Goal: Task Accomplishment & Management: Use online tool/utility

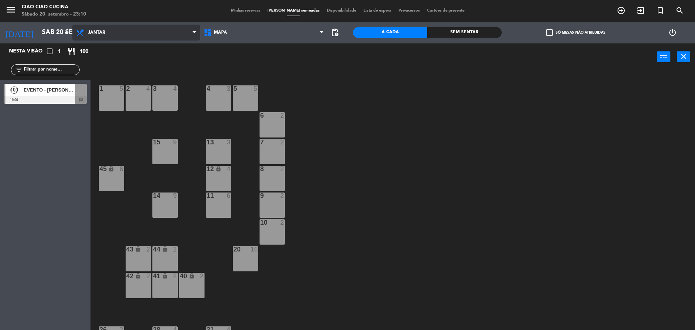
click at [102, 35] on span "Jantar" at bounding box center [96, 32] width 17 height 5
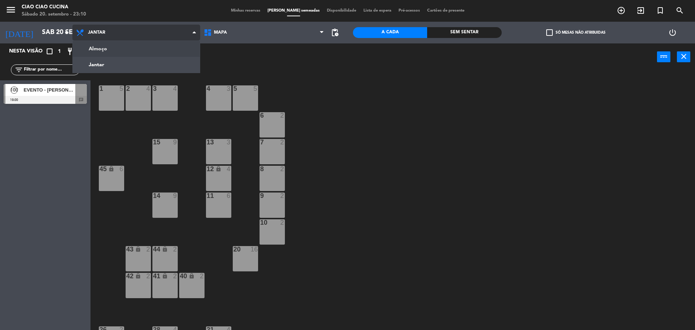
click at [106, 51] on ng-component "menu Ciao Ciao Cucina Sábado 20. setembro - 23:10 Minhas reservas Mesas semeada…" at bounding box center [347, 166] width 695 height 332
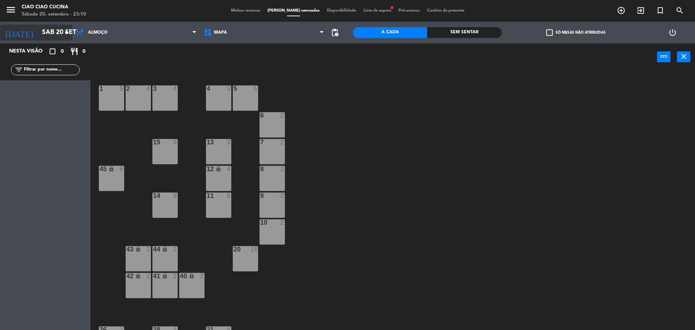
click at [66, 36] on icon "arrow_drop_down" at bounding box center [66, 32] width 9 height 9
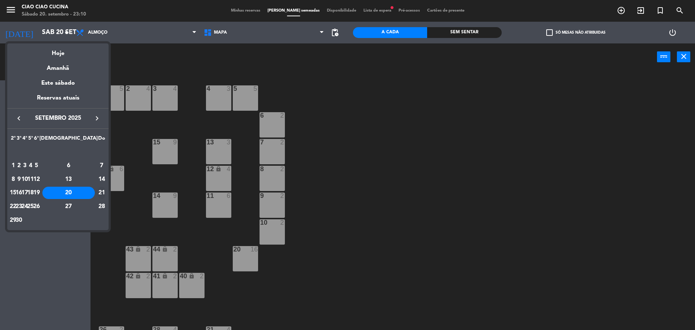
click at [98, 195] on div "21" at bounding box center [101, 193] width 7 height 12
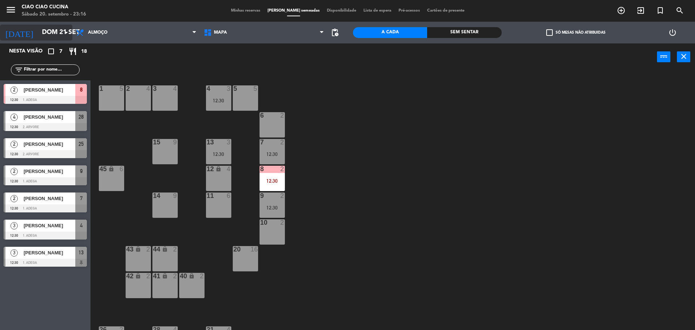
click at [42, 30] on input "Dom 21 set" at bounding box center [80, 32] width 84 height 14
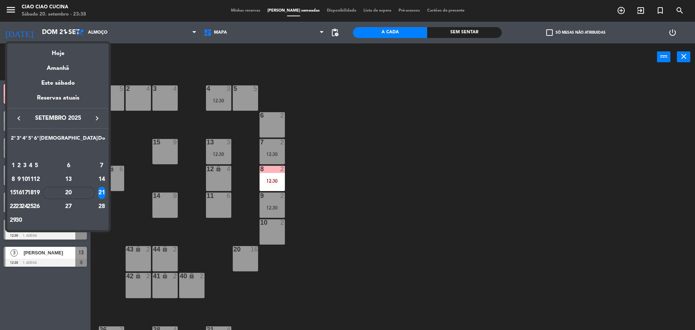
click at [401, 134] on div at bounding box center [347, 165] width 695 height 330
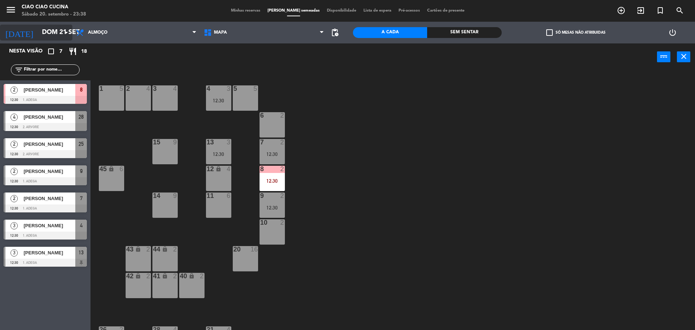
click at [42, 29] on input "Dom 21 set" at bounding box center [80, 32] width 84 height 14
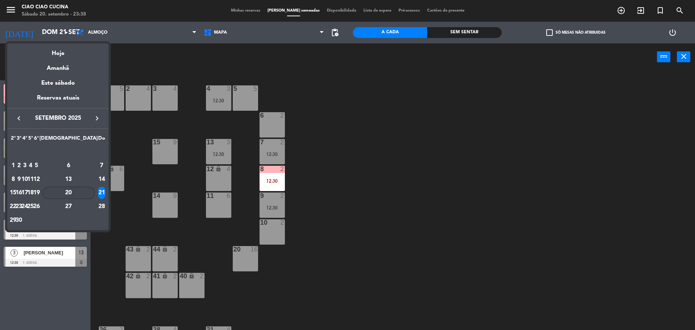
click at [82, 192] on div "20" at bounding box center [68, 193] width 52 height 12
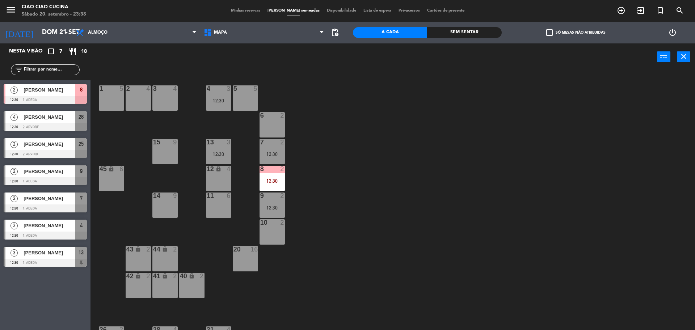
type input "Sáb 20 set"
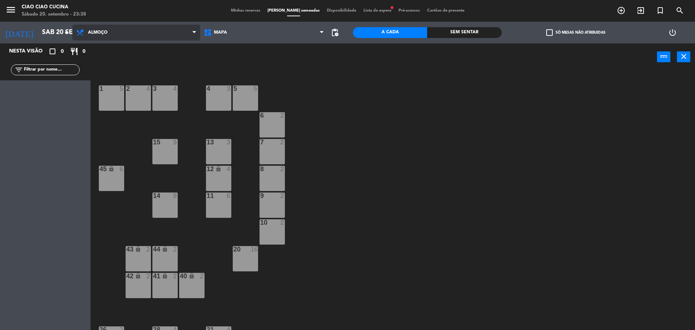
click at [94, 31] on span "Almoço" at bounding box center [98, 32] width 20 height 5
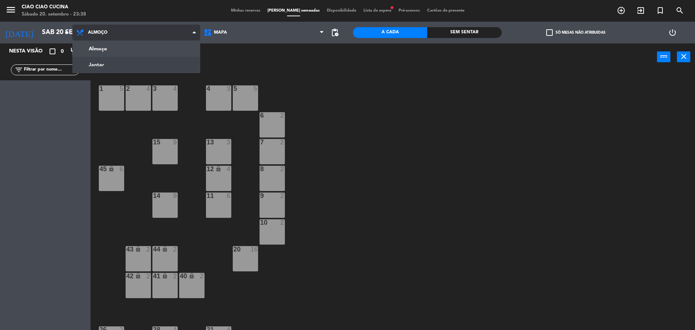
click at [101, 64] on ng-component "menu Ciao Ciao Cucina Sábado 20. setembro - 23:38 Minhas reservas Mesas semeada…" at bounding box center [347, 166] width 695 height 332
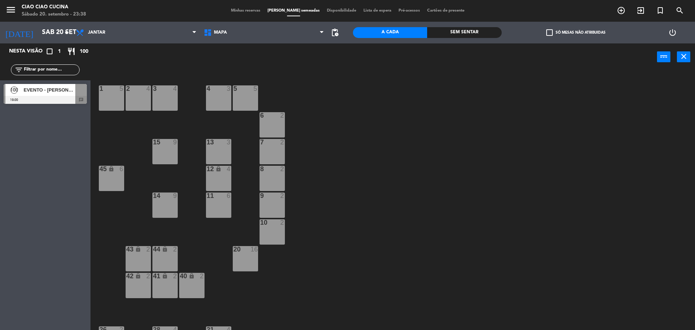
click at [60, 89] on span "EVENTO - [PERSON_NAME]" at bounding box center [50, 90] width 52 height 8
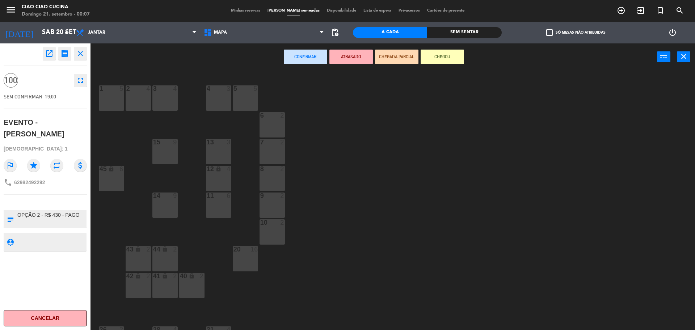
click at [367, 168] on div "1 5 2 4 3 4 5 5 4 3 6 2 13 3 7 2 15 9 12 lock 4 8 2 45 lock 6 14 9 11 6 9 2 10 …" at bounding box center [395, 201] width 597 height 259
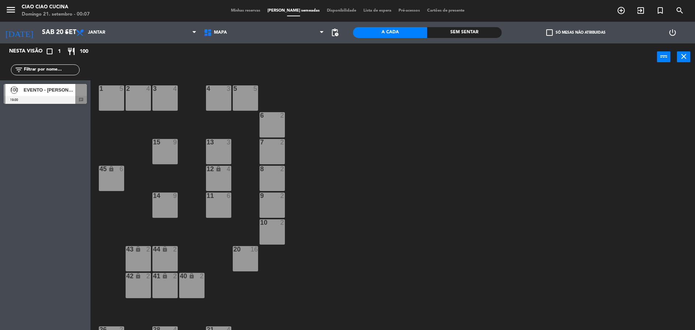
click at [48, 94] on div "EVENTO - [PERSON_NAME]" at bounding box center [49, 90] width 52 height 12
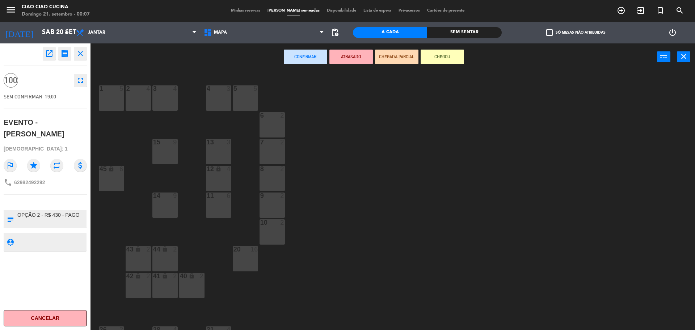
click at [58, 223] on textarea at bounding box center [51, 218] width 69 height 15
click at [81, 215] on textarea at bounding box center [51, 218] width 69 height 15
click at [48, 216] on textarea at bounding box center [51, 218] width 69 height 15
click at [44, 223] on textarea at bounding box center [51, 218] width 69 height 15
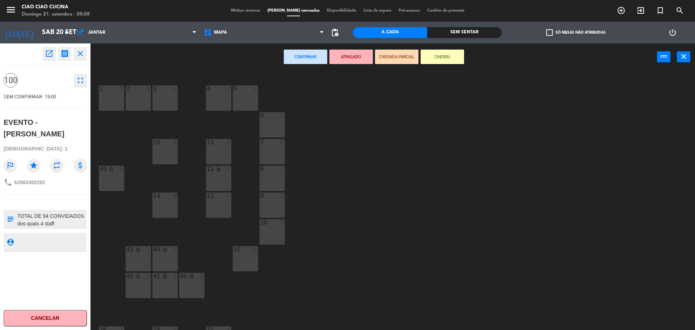
scroll to position [14, 0]
type textarea "OPÇÃO 2 - R$ 430 - PAGO TOTAL DE 94 CONVIDADOS dos quais 4 staff"
click at [211, 156] on div "13 3" at bounding box center [218, 151] width 25 height 25
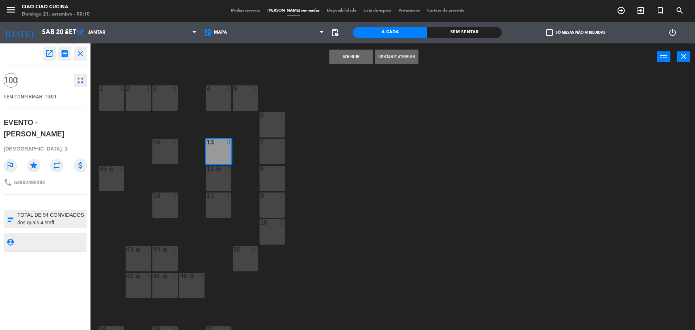
click at [389, 55] on button "Sentar e Atribuir" at bounding box center [396, 57] width 43 height 14
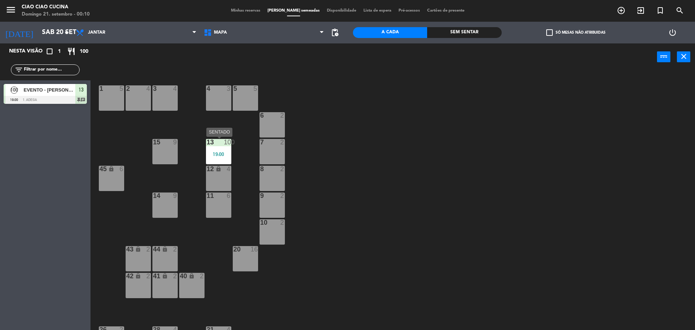
click at [224, 154] on div "19:00" at bounding box center [218, 154] width 25 height 5
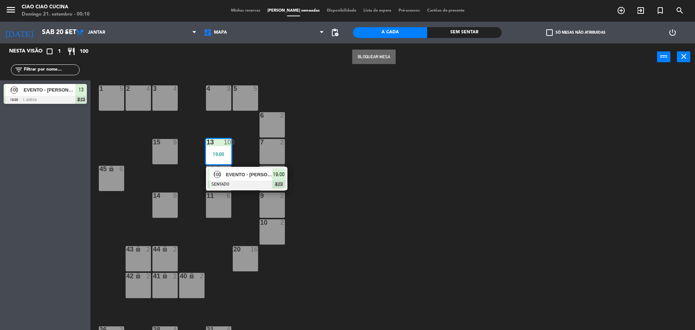
click at [229, 173] on span "EVENTO - [PERSON_NAME]" at bounding box center [249, 175] width 46 height 8
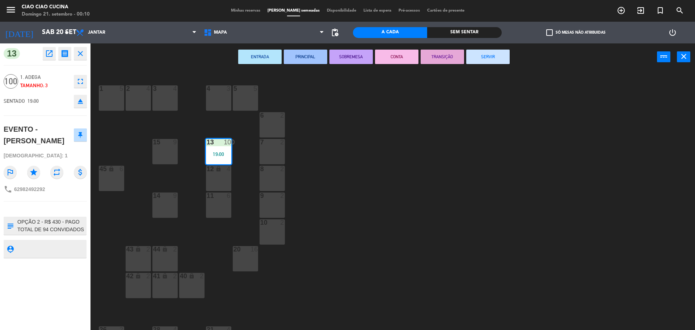
click at [488, 61] on button "SERVIR" at bounding box center [487, 57] width 43 height 14
